Goal: Communication & Community: Ask a question

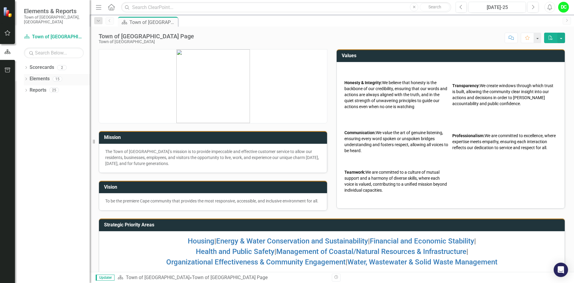
click at [25, 78] on icon "Dropdown" at bounding box center [26, 79] width 4 height 3
click at [30, 89] on icon "Dropdown" at bounding box center [29, 90] width 4 height 3
click at [31, 100] on icon "Dropdown" at bounding box center [29, 101] width 4 height 3
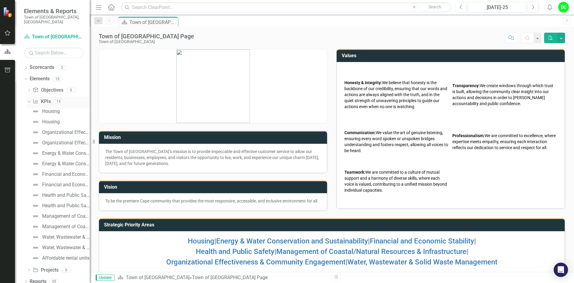
click at [31, 99] on div "Dropdown" at bounding box center [27, 101] width 5 height 4
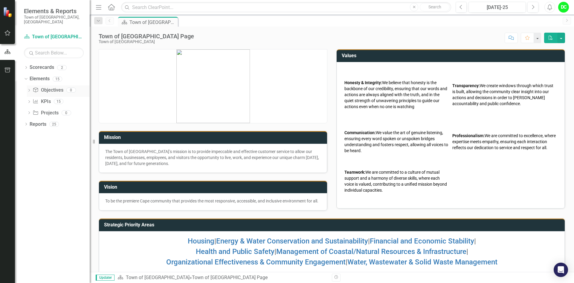
click at [28, 89] on icon "Dropdown" at bounding box center [29, 90] width 4 height 3
click at [25, 77] on icon "Dropdown" at bounding box center [25, 79] width 3 height 4
click at [24, 66] on icon "Dropdown" at bounding box center [26, 67] width 4 height 3
click at [60, 75] on link "Town of [GEOGRAPHIC_DATA]" at bounding box center [61, 78] width 57 height 7
click at [27, 89] on icon "Dropdown" at bounding box center [26, 90] width 4 height 3
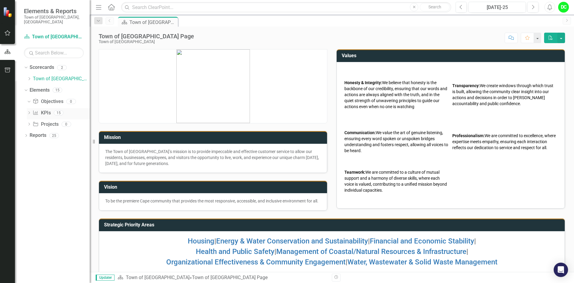
click at [30, 112] on icon "Dropdown" at bounding box center [29, 113] width 4 height 3
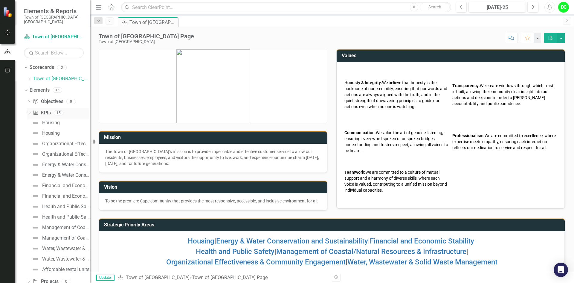
click at [29, 110] on icon "Dropdown" at bounding box center [28, 112] width 3 height 4
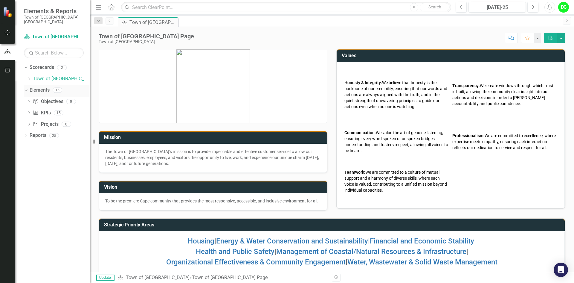
click at [27, 89] on icon at bounding box center [26, 89] width 3 height 1
click at [59, 76] on link "Town of [GEOGRAPHIC_DATA]" at bounding box center [61, 78] width 57 height 7
click at [27, 100] on icon "Dropdown" at bounding box center [26, 101] width 4 height 3
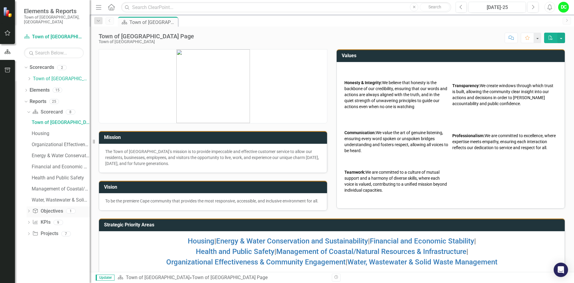
click at [30, 210] on icon "Dropdown" at bounding box center [29, 211] width 4 height 3
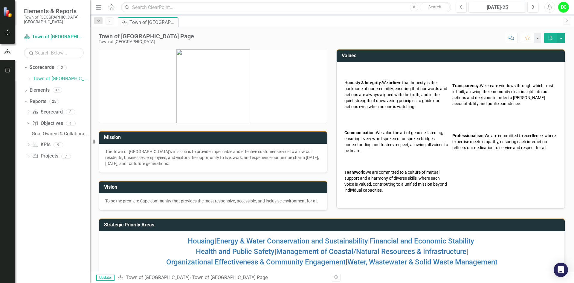
click at [29, 144] on icon "Dropdown" at bounding box center [29, 145] width 4 height 3
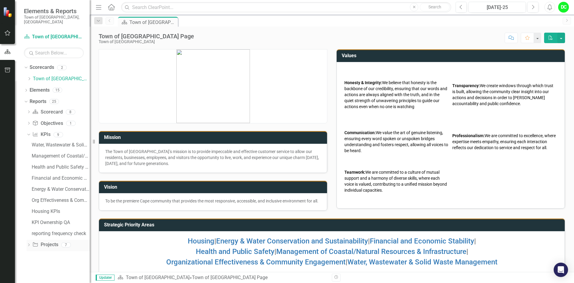
click at [27, 243] on icon "Dropdown" at bounding box center [29, 244] width 4 height 3
click at [28, 74] on div "Dropdown Town of [GEOGRAPHIC_DATA]" at bounding box center [58, 79] width 63 height 10
click at [29, 77] on icon "Dropdown" at bounding box center [29, 79] width 4 height 4
click at [47, 87] on link "Law Department" at bounding box center [64, 90] width 51 height 7
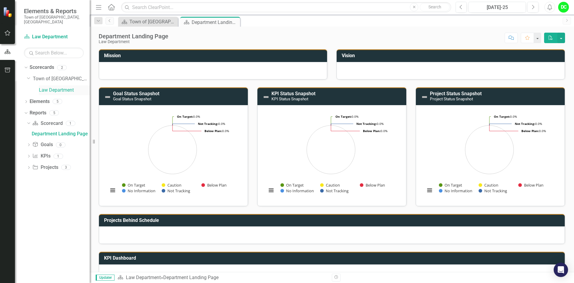
click at [43, 87] on link "Law Department" at bounding box center [64, 90] width 51 height 7
click at [27, 100] on icon "Dropdown" at bounding box center [26, 101] width 4 height 3
click at [30, 123] on icon "Dropdown" at bounding box center [29, 124] width 4 height 3
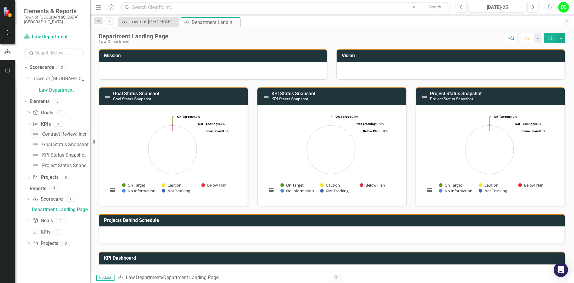
click at [68, 131] on div "Contract Review: Increase the contract turnaround time to 90% [DATE] or less by…" at bounding box center [66, 133] width 48 height 5
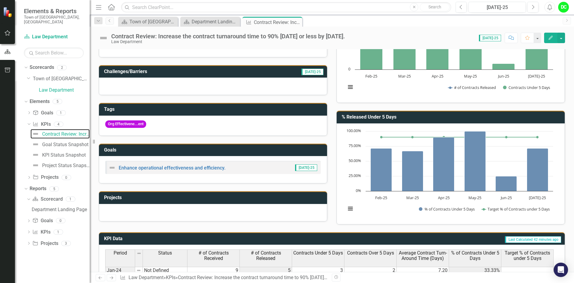
scroll to position [97, 0]
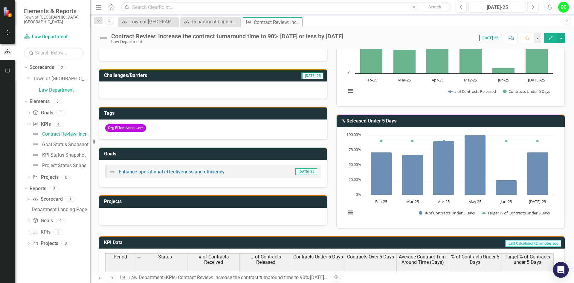
click at [562, 271] on icon "Open Intercom Messenger" at bounding box center [561, 270] width 8 height 8
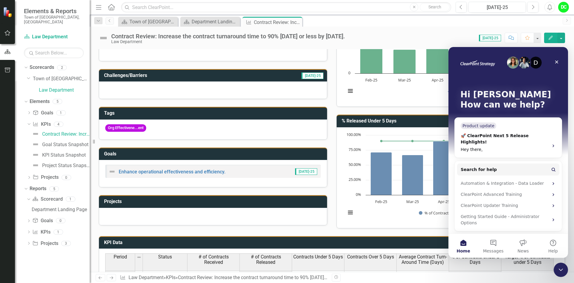
scroll to position [0, 0]
click at [492, 245] on button "Messages" at bounding box center [494, 246] width 30 height 24
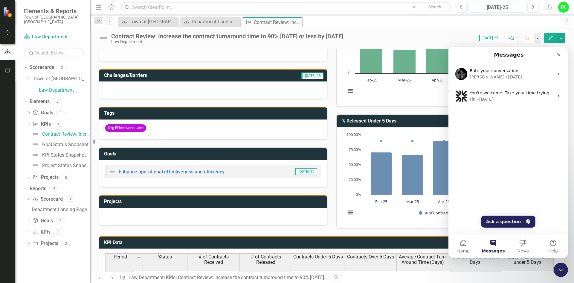
click at [466, 118] on div "Rate your conversation [PERSON_NAME] • [DATE] You're welcome. Take your time tr…" at bounding box center [509, 97] width 120 height 68
click at [469, 111] on div "Rate your conversation [PERSON_NAME] • [DATE] You're welcome. Take your time tr…" at bounding box center [509, 97] width 120 height 68
click at [513, 220] on button "Ask a question" at bounding box center [508, 221] width 54 height 12
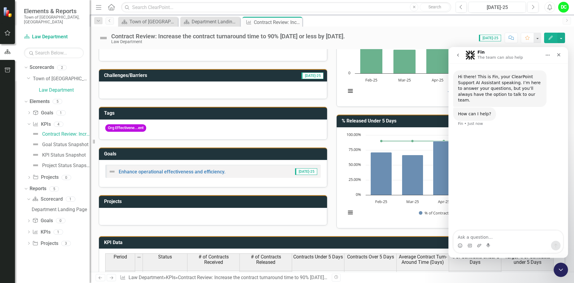
click at [467, 239] on textarea "Ask a question…" at bounding box center [508, 235] width 109 height 10
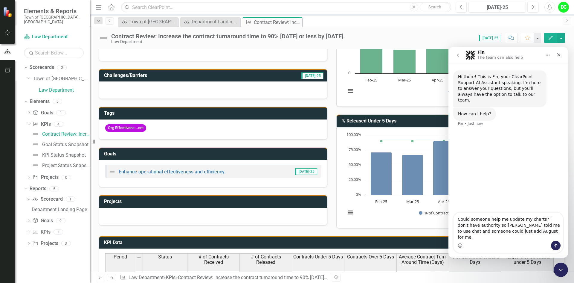
type textarea "Could someone help me update my charts? i don't have authority so [PERSON_NAME]…"
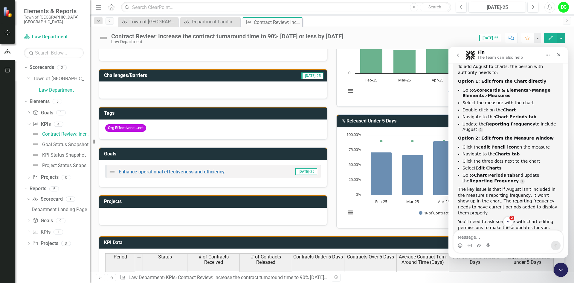
scroll to position [155, 0]
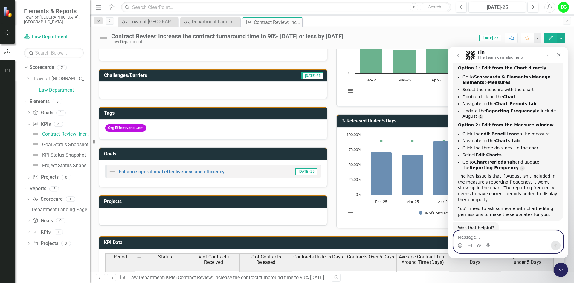
click at [468, 235] on textarea "Message…" at bounding box center [508, 235] width 109 height 10
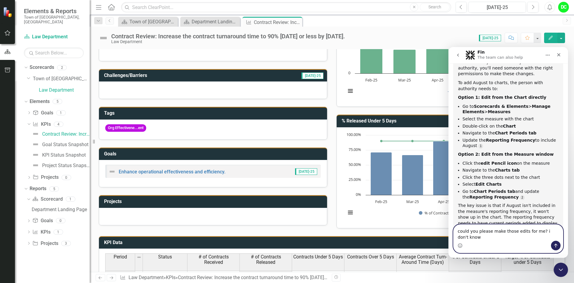
scroll to position [97, 0]
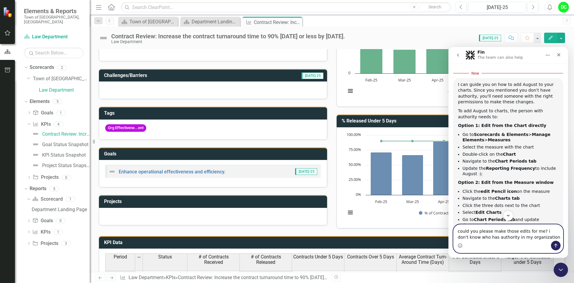
type textarea "could you please make those edits for me? i don't know who has authority in my …"
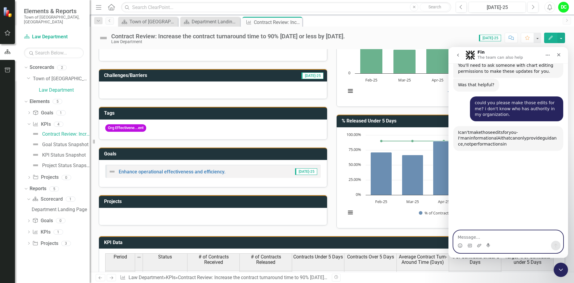
scroll to position [306, 0]
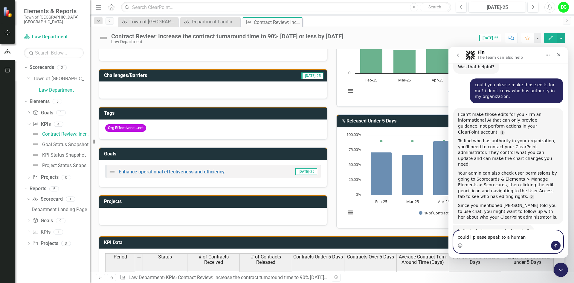
type textarea "could i please speak to a human?"
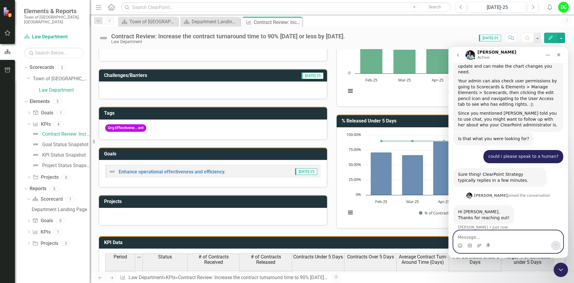
scroll to position [376, 0]
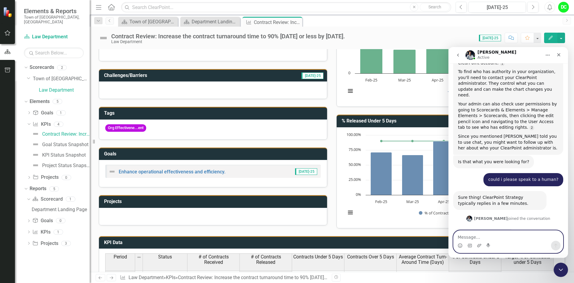
click at [471, 233] on textarea "Message…" at bounding box center [508, 235] width 109 height 10
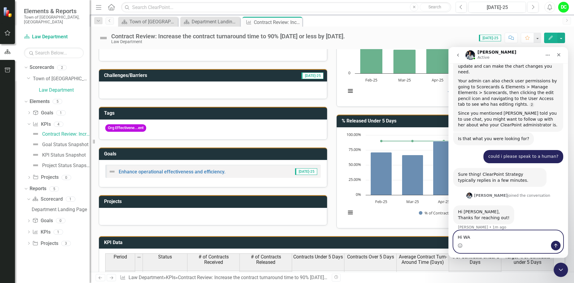
click at [474, 234] on textarea "Hi WA" at bounding box center [508, 235] width 109 height 10
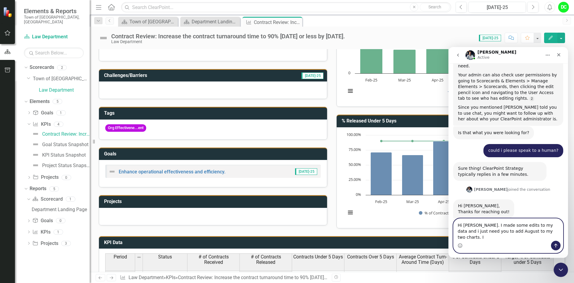
scroll to position [413, 0]
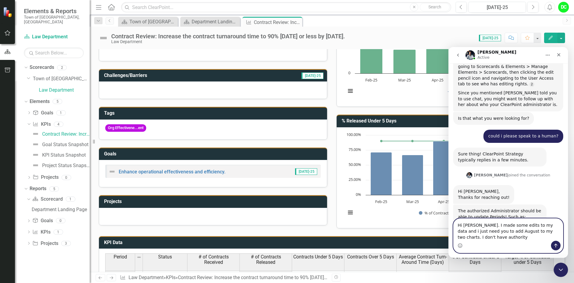
type textarea "Hi [PERSON_NAME]. I made some edits to my data and i just need you to add Augus…"
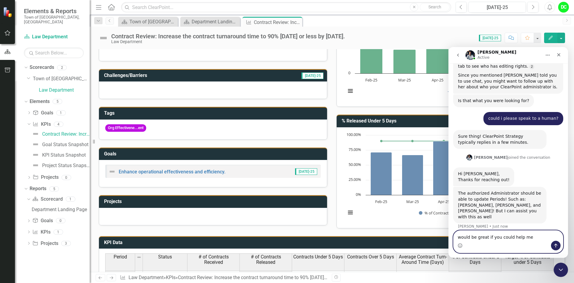
type textarea "would be great if you could help me."
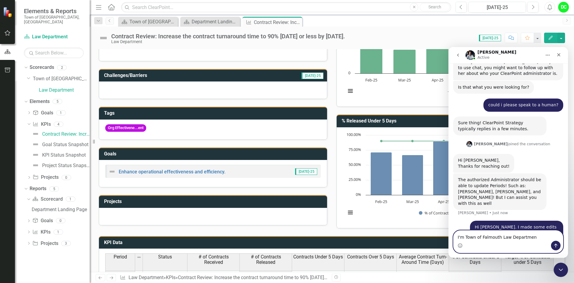
type textarea "I'm Town of Falmouth Law Department"
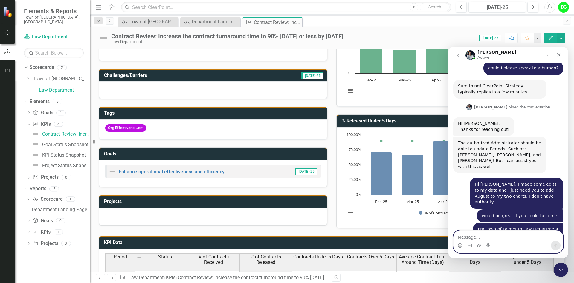
scroll to position [488, 0]
click at [464, 236] on textarea "Message…" at bounding box center [508, 235] width 109 height 10
paste textarea "[URL][DOMAIN_NAME]"
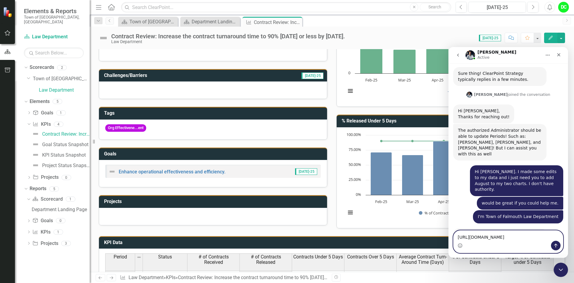
type textarea "[URL][DOMAIN_NAME]"
click at [555, 244] on icon "Send a message…" at bounding box center [556, 245] width 5 height 5
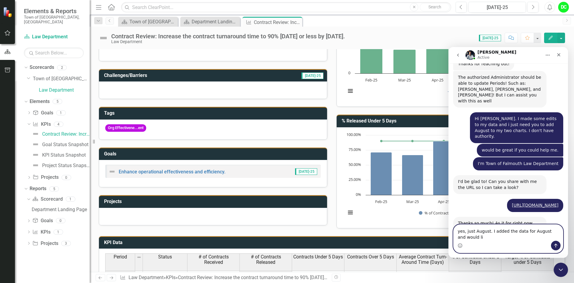
scroll to position [559, 0]
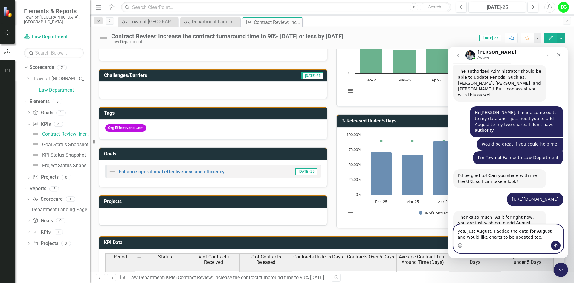
type textarea "yes, just August. I added the data for August and would like charts to be updat…"
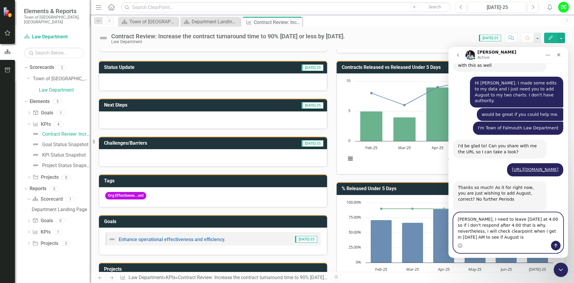
scroll to position [594, 0]
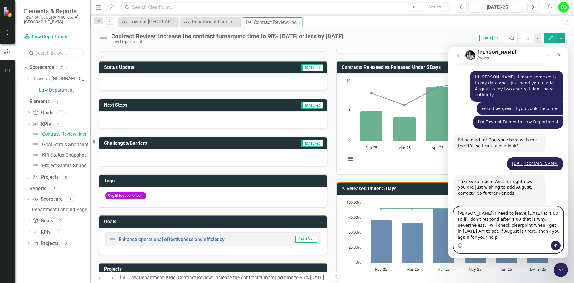
type textarea "[PERSON_NAME], I need to leave [DATE] at 4:00 so if i don't respond after 4:00 …"
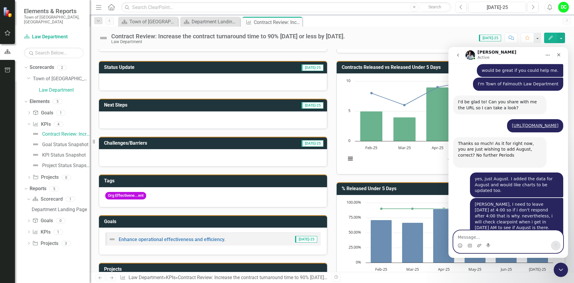
scroll to position [631, 0]
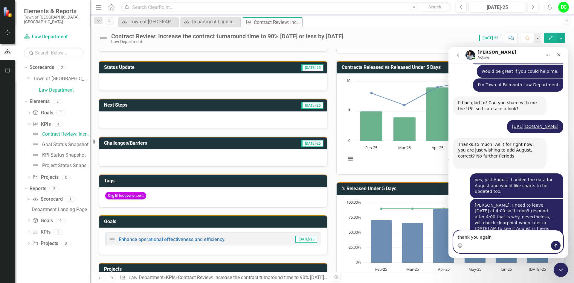
type textarea "thank you again!"
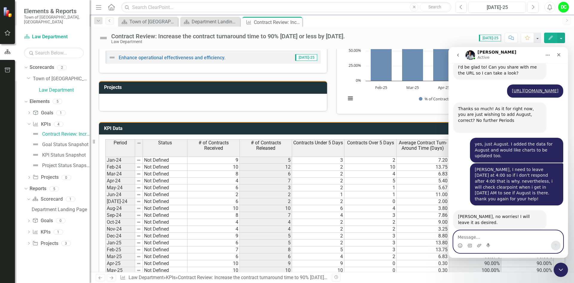
scroll to position [277, 0]
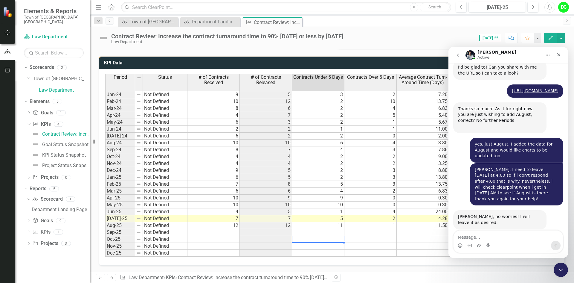
click at [299, 238] on td at bounding box center [318, 239] width 52 height 7
click at [263, 233] on td at bounding box center [266, 232] width 52 height 7
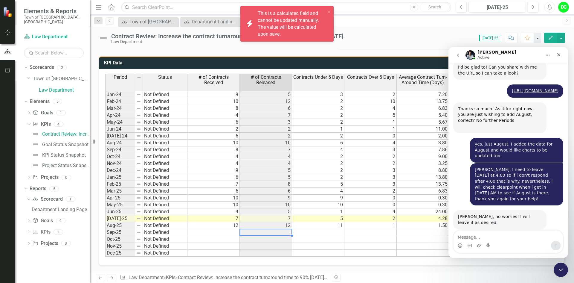
click at [105, 235] on div "Period Status # of Contracts Received # of Contracts Released Contracts Under 5…" at bounding box center [105, 165] width 0 height 183
